Goal: Navigation & Orientation: Find specific page/section

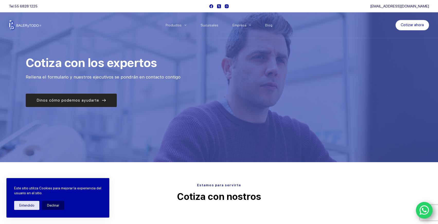
click at [95, 101] on span "Dinos cómo podemos ayudarte" at bounding box center [68, 100] width 63 height 6
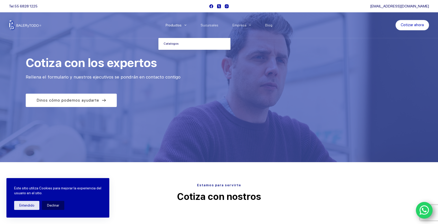
click at [171, 43] on link "Catalogos" at bounding box center [194, 44] width 72 height 12
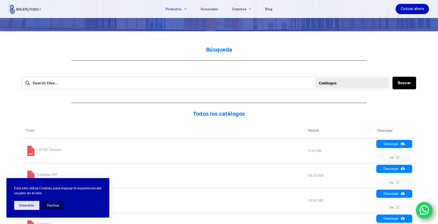
scroll to position [125, 0]
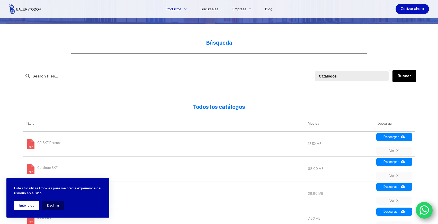
click at [22, 205] on button "Entendido" at bounding box center [26, 205] width 25 height 9
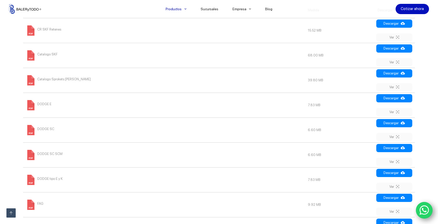
scroll to position [0, 0]
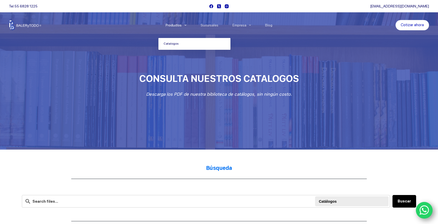
click at [186, 27] on span "Menu Principal" at bounding box center [185, 25] width 6 height 6
click at [186, 25] on icon "Menu Principal" at bounding box center [185, 25] width 2 height 2
click at [216, 25] on link "Sucursales" at bounding box center [209, 25] width 32 height 0
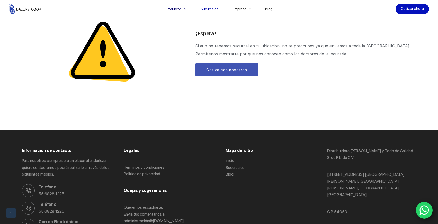
scroll to position [644, 0]
